Goal: Check status: Check status

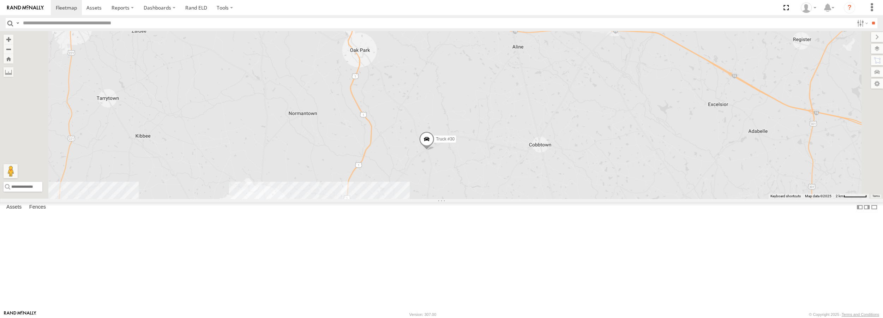
click at [434, 151] on span at bounding box center [427, 141] width 16 height 19
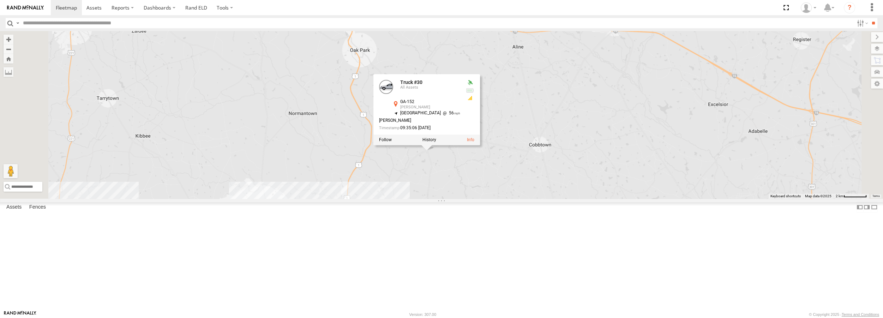
click at [485, 198] on div "Truck #30 Truck #30 All Assets GA-152 Lyons 32.27571 , -82.24912 North East 56 …" at bounding box center [441, 114] width 883 height 167
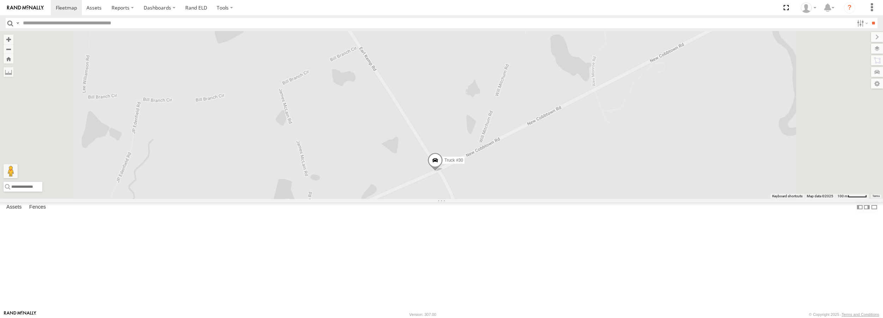
click at [443, 172] on span at bounding box center [435, 161] width 16 height 19
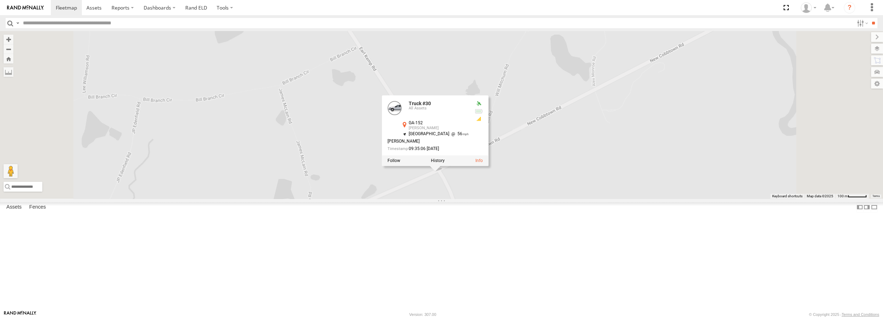
click at [0, 0] on span at bounding box center [0, 0] width 0 height 0
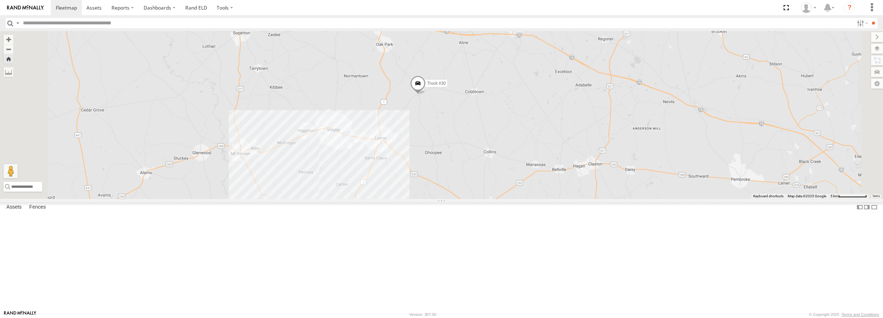
drag, startPoint x: 413, startPoint y: 203, endPoint x: 424, endPoint y: 168, distance: 37.2
click at [424, 168] on div "Truck #30" at bounding box center [441, 114] width 883 height 167
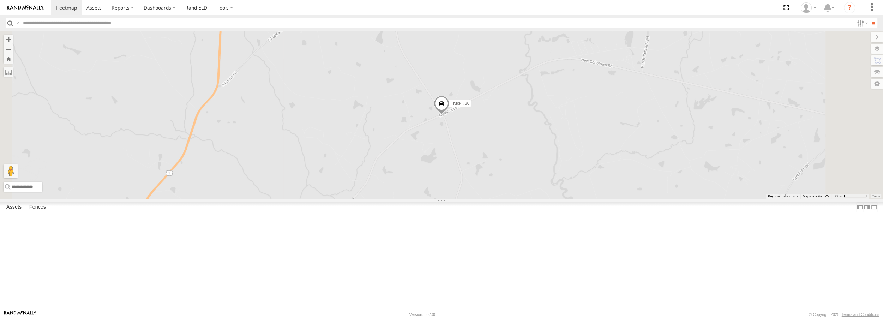
click at [0, 0] on div "Truck #30" at bounding box center [0, 0] width 0 height 0
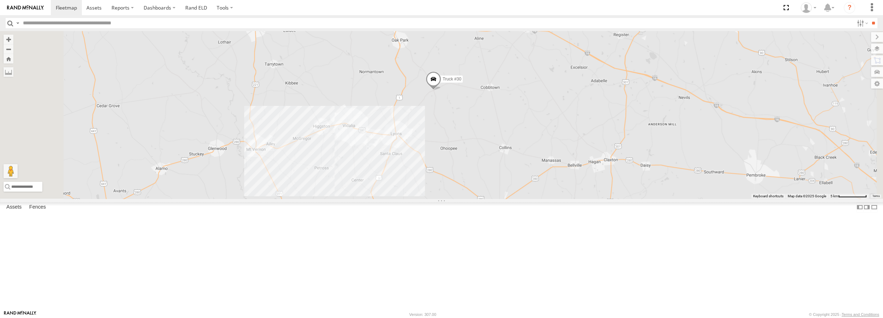
drag, startPoint x: 506, startPoint y: 275, endPoint x: 507, endPoint y: 212, distance: 62.5
click at [507, 198] on div "Truck #30" at bounding box center [441, 114] width 883 height 167
